Goal: Task Accomplishment & Management: Use online tool/utility

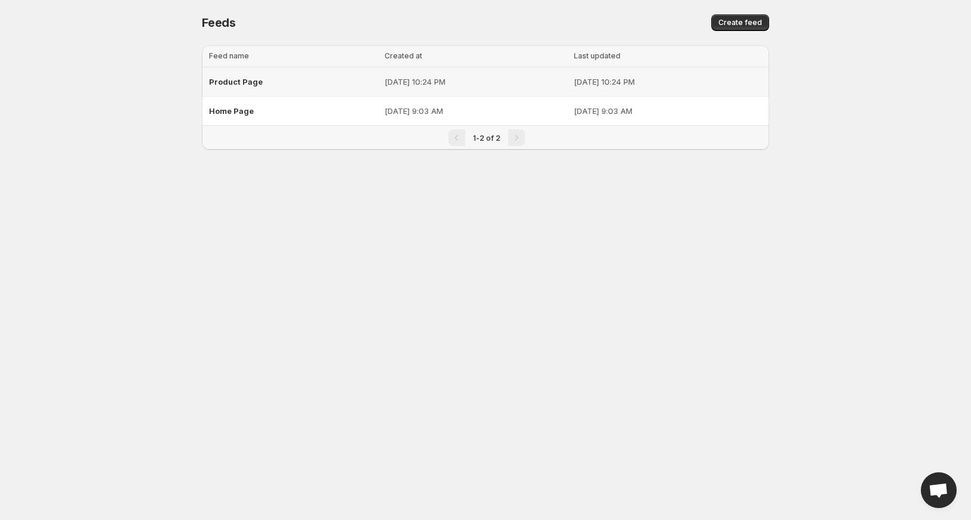
click at [245, 83] on span "Product Page" at bounding box center [236, 82] width 54 height 10
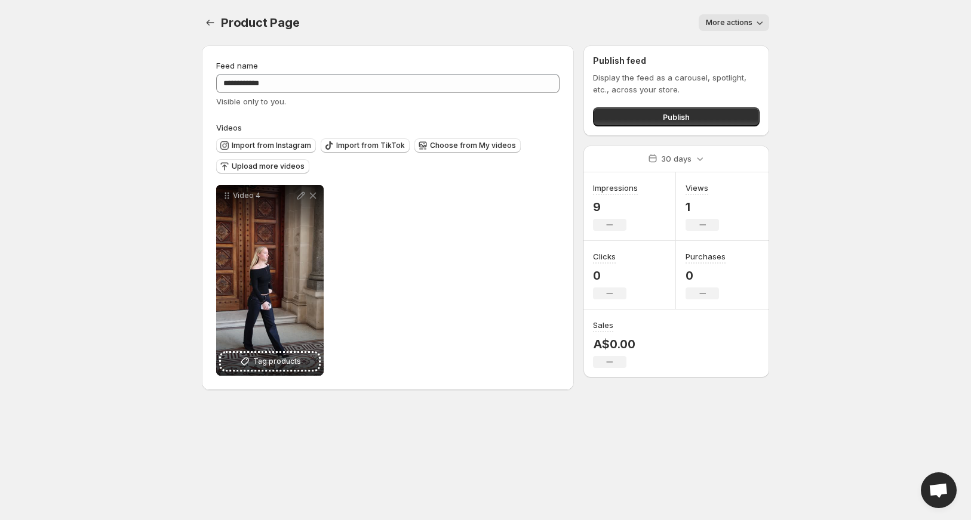
click at [756, 17] on icon "button" at bounding box center [759, 23] width 12 height 12
click at [587, 23] on div "More actions" at bounding box center [541, 22] width 455 height 17
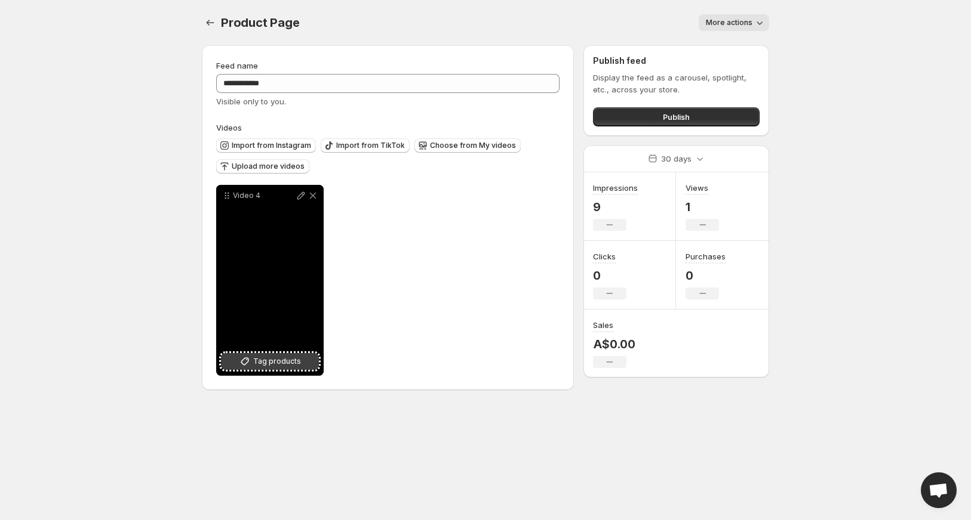
click at [279, 361] on span "Tag products" at bounding box center [277, 362] width 48 height 12
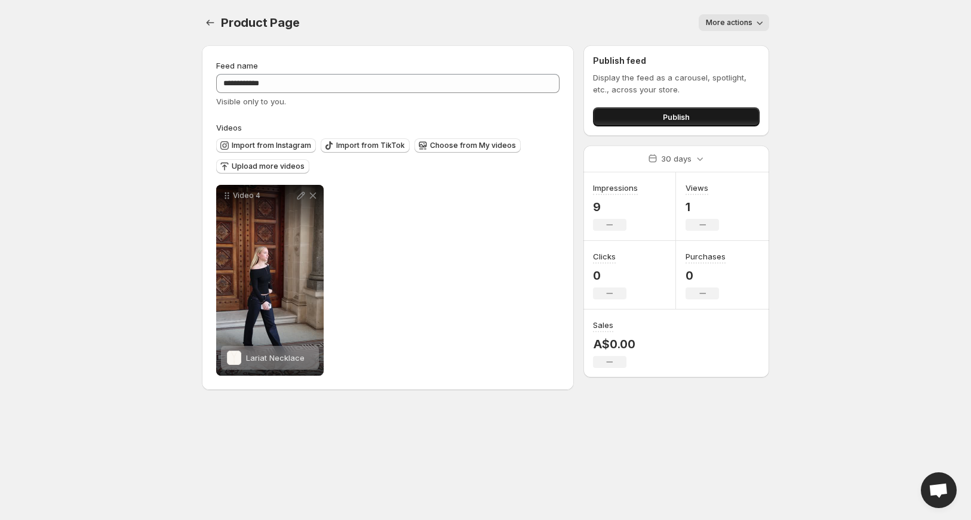
click at [675, 119] on span "Publish" at bounding box center [676, 117] width 27 height 12
click at [756, 19] on icon "button" at bounding box center [759, 23] width 12 height 12
click at [868, 49] on body "**********" at bounding box center [485, 260] width 971 height 520
